Goal: Check status: Check status

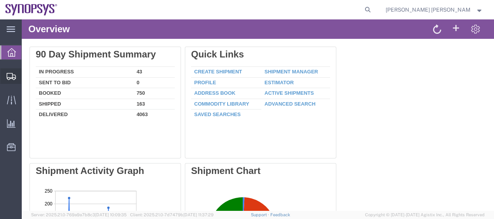
click at [0, 0] on span "Shipment Manager" at bounding box center [0, 0] width 0 height 0
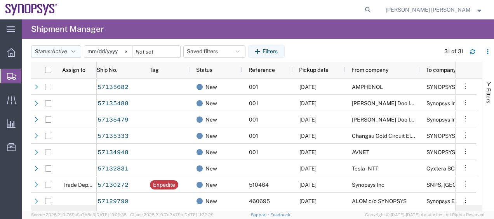
click at [79, 54] on button "Status: Active" at bounding box center [56, 51] width 50 height 12
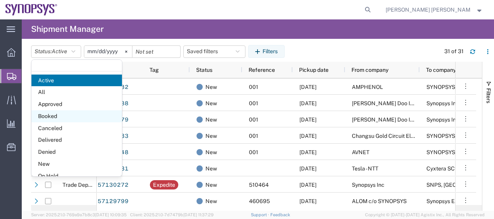
click at [86, 113] on span "Booked" at bounding box center [76, 116] width 90 height 12
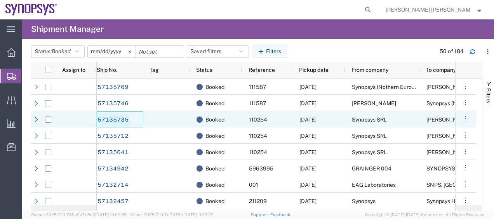
click at [121, 120] on link "57135735" at bounding box center [113, 119] width 32 height 12
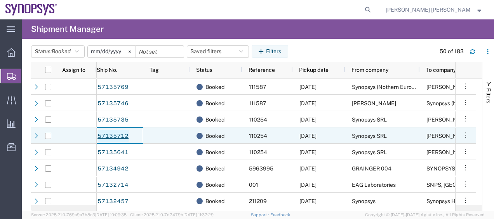
click at [116, 134] on link "57135712" at bounding box center [113, 136] width 32 height 12
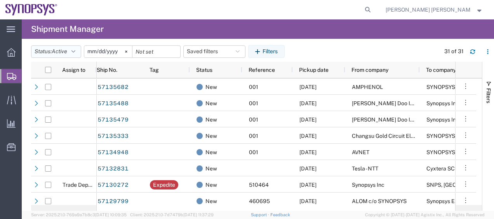
click at [67, 49] on span "Active" at bounding box center [60, 51] width 16 height 6
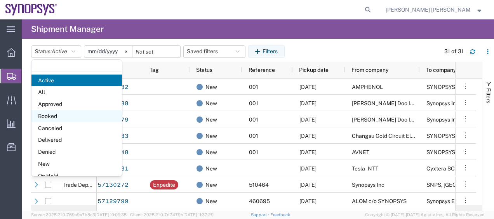
click at [61, 112] on span "Booked" at bounding box center [76, 116] width 90 height 12
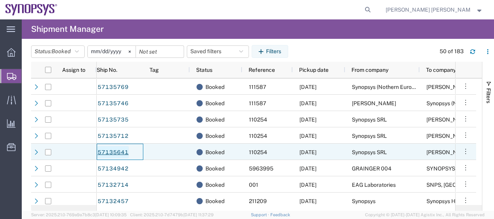
click at [118, 148] on link "57135641" at bounding box center [113, 152] width 32 height 12
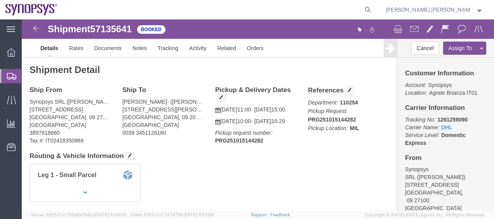
click p "[DATE] 10:00 - [DATE] 10:29"
